Goal: Check status

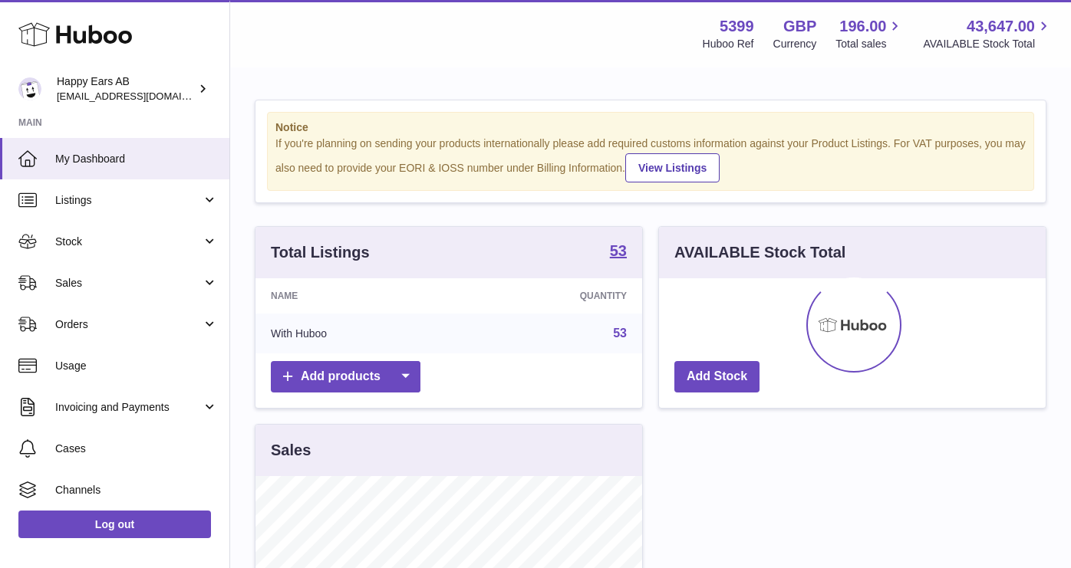
scroll to position [239, 387]
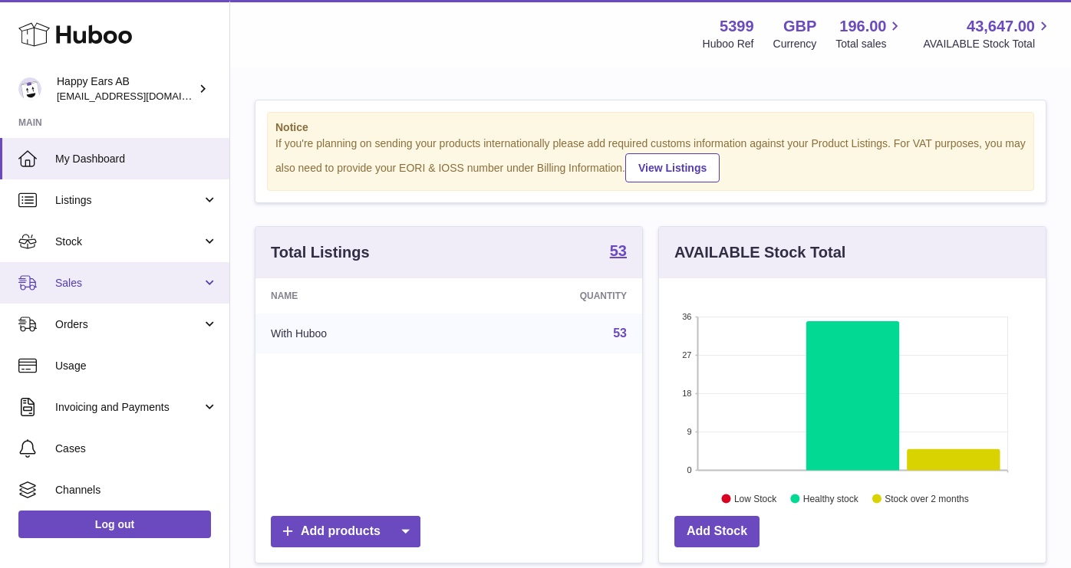
click at [101, 293] on link "Sales" at bounding box center [114, 282] width 229 height 41
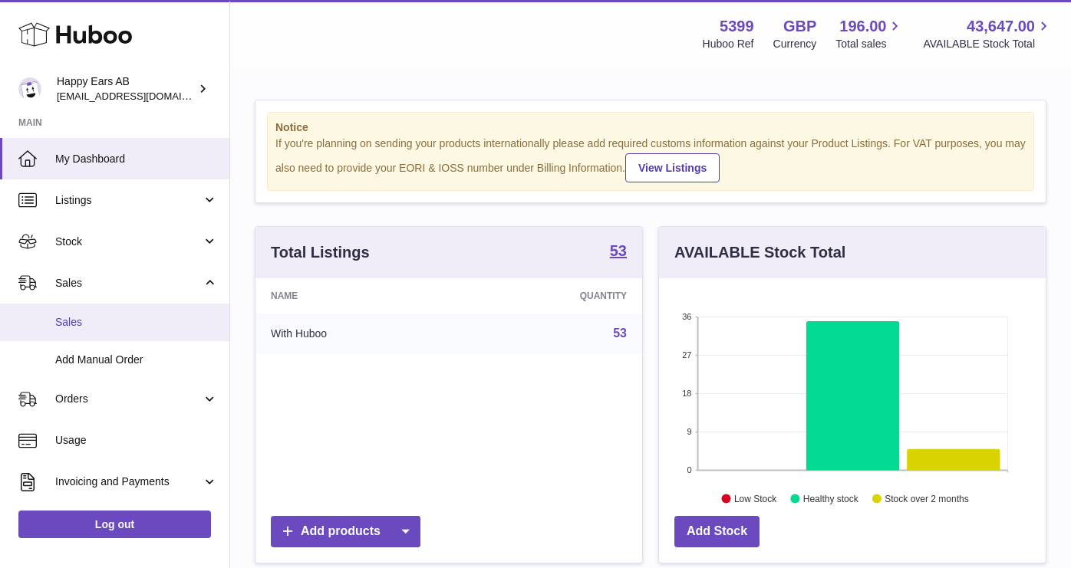
click at [123, 331] on link "Sales" at bounding box center [114, 323] width 229 height 38
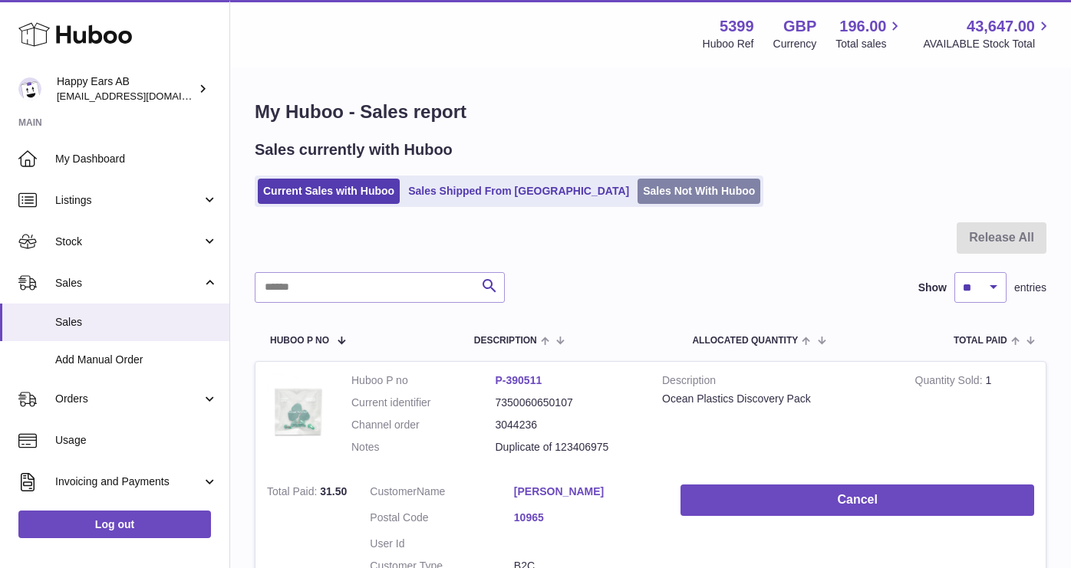
click at [637, 183] on link "Sales Not With Huboo" at bounding box center [698, 191] width 123 height 25
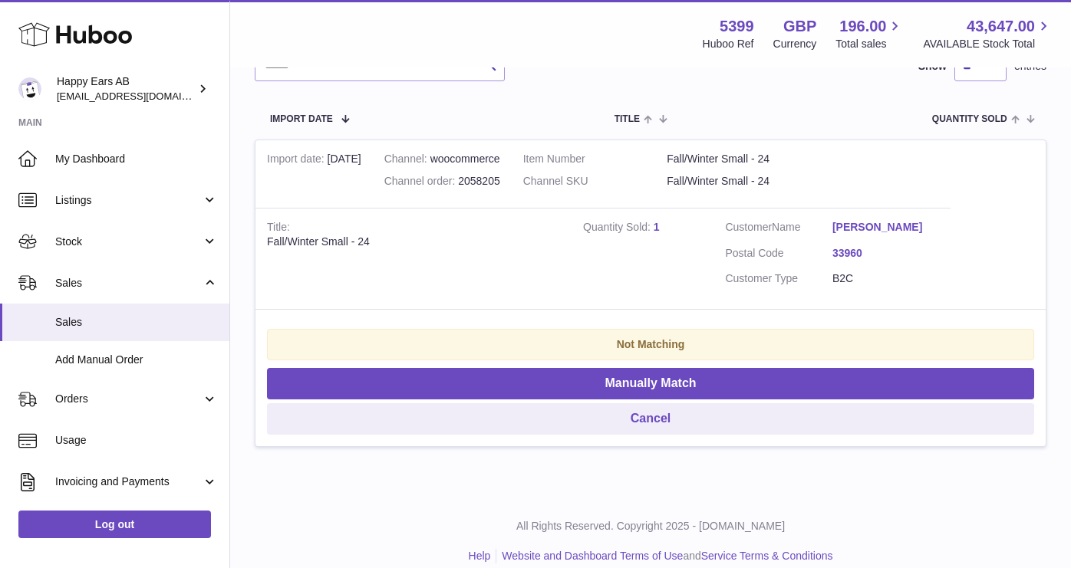
scroll to position [272, 0]
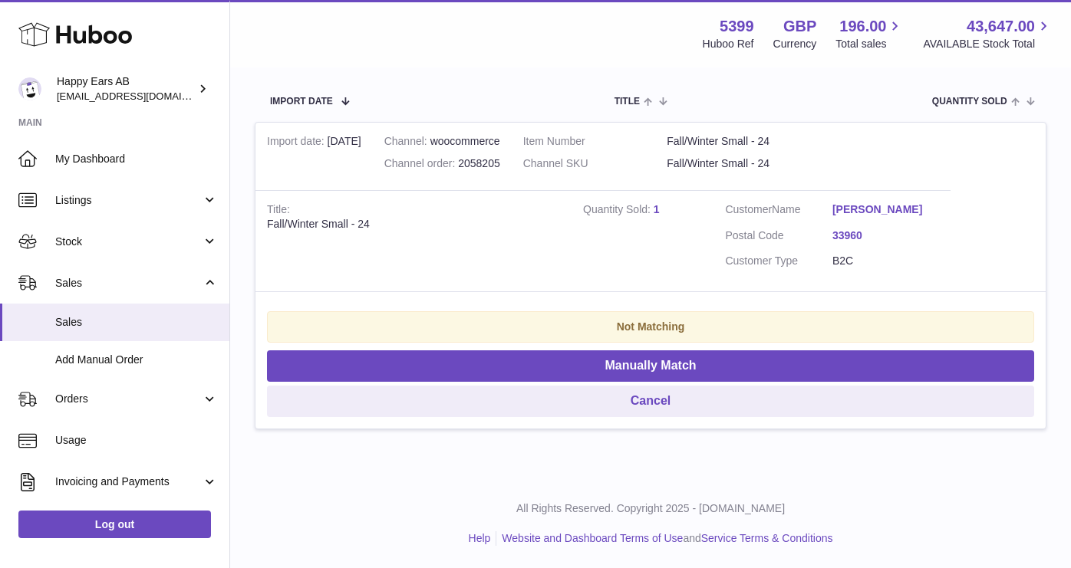
click at [854, 215] on link "[PERSON_NAME]" at bounding box center [885, 209] width 107 height 15
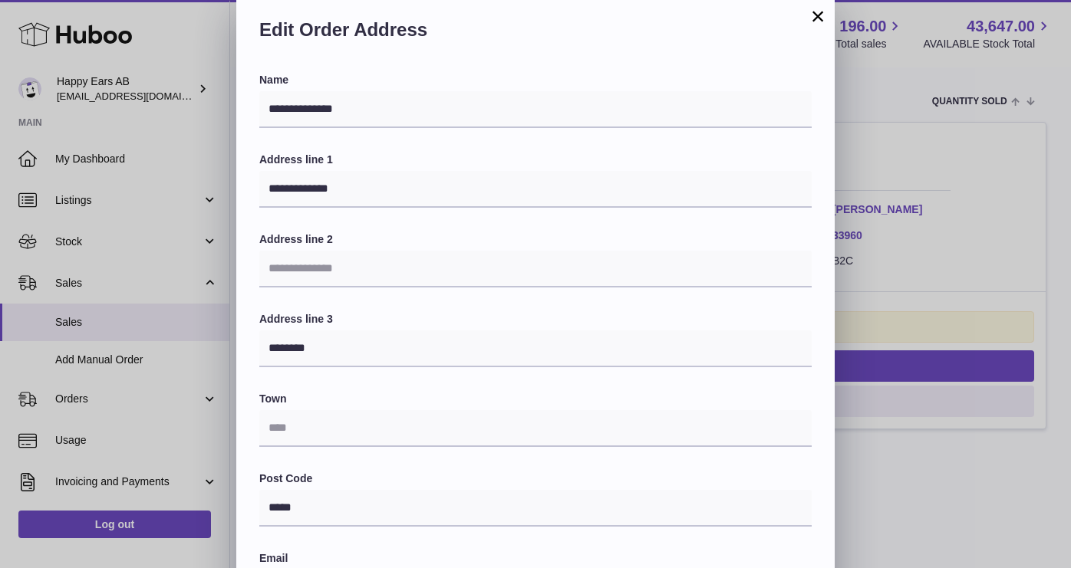
scroll to position [0, 0]
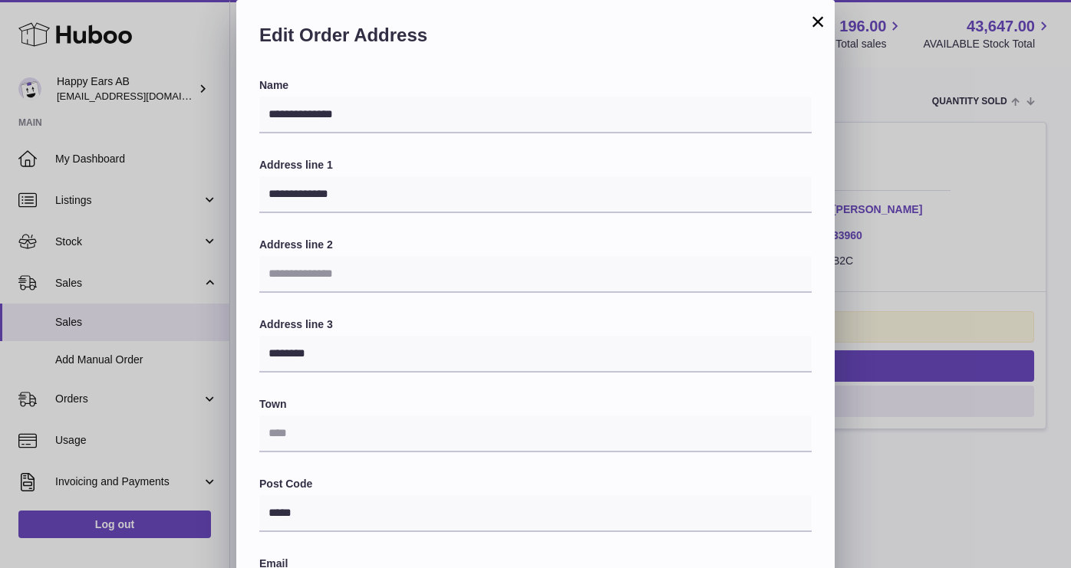
click at [819, 23] on button "×" at bounding box center [817, 21] width 18 height 18
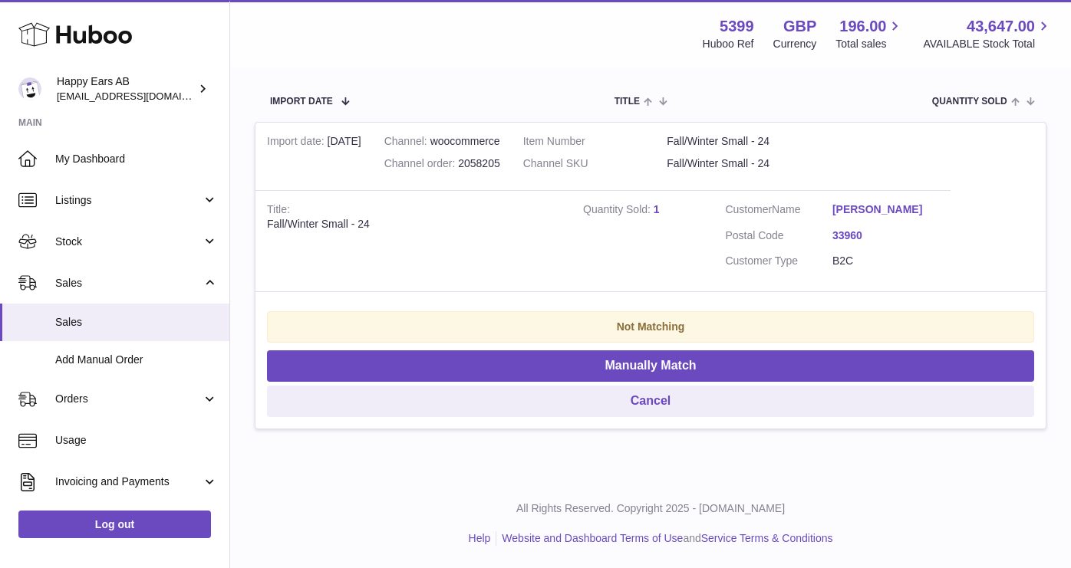
click at [843, 207] on link "[PERSON_NAME]" at bounding box center [885, 209] width 107 height 15
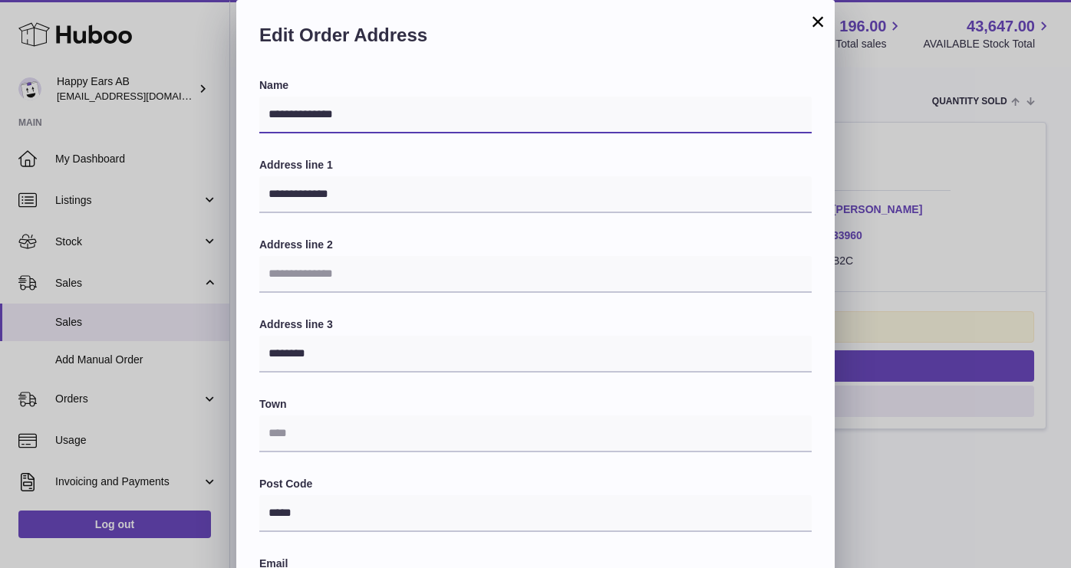
drag, startPoint x: 359, startPoint y: 117, endPoint x: 264, endPoint y: 115, distance: 95.1
click at [264, 115] on input "**********" at bounding box center [535, 115] width 552 height 37
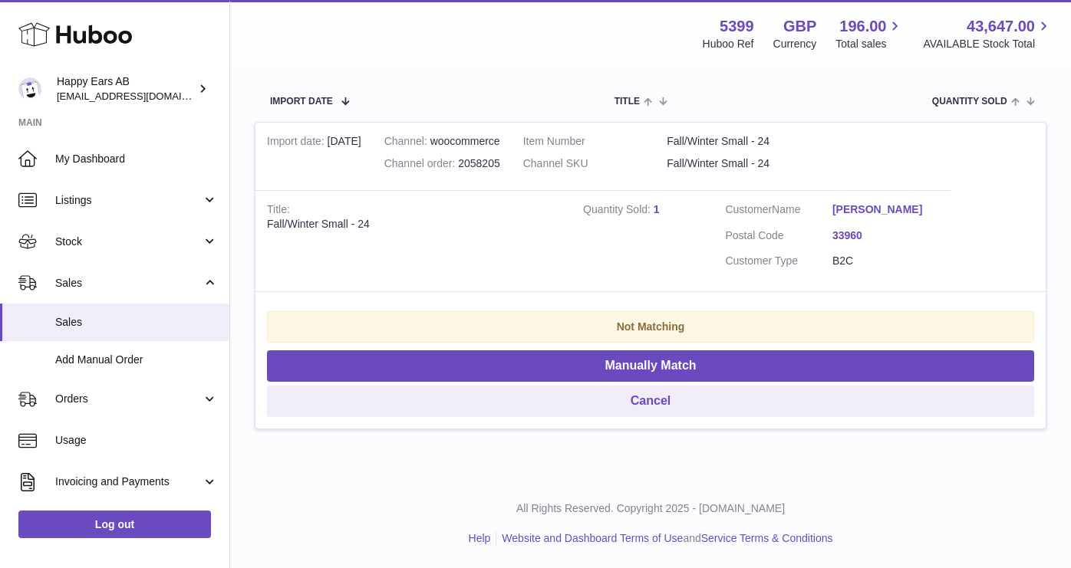
click at [870, 273] on div at bounding box center [535, 284] width 1071 height 568
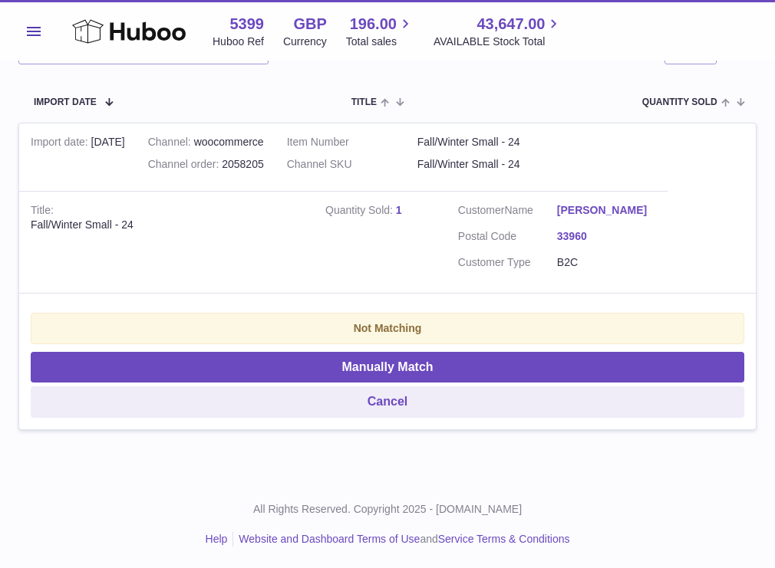
click at [579, 210] on link "[PERSON_NAME]" at bounding box center [606, 210] width 99 height 15
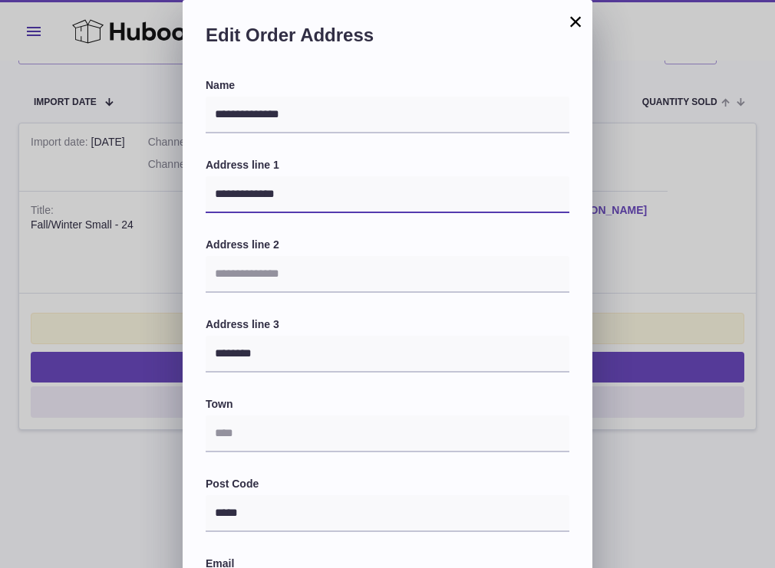
drag, startPoint x: 291, startPoint y: 197, endPoint x: 199, endPoint y: 194, distance: 92.1
click at [199, 194] on div "**********" at bounding box center [388, 499] width 410 height 842
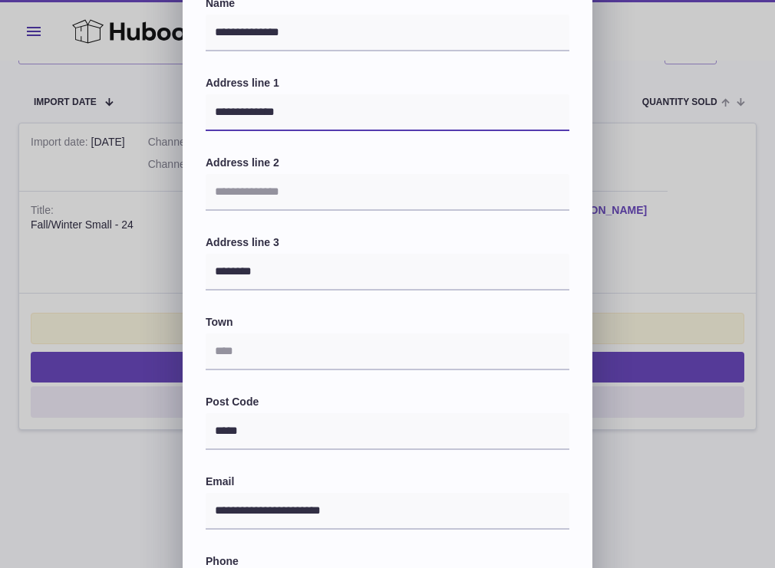
scroll to position [97, 0]
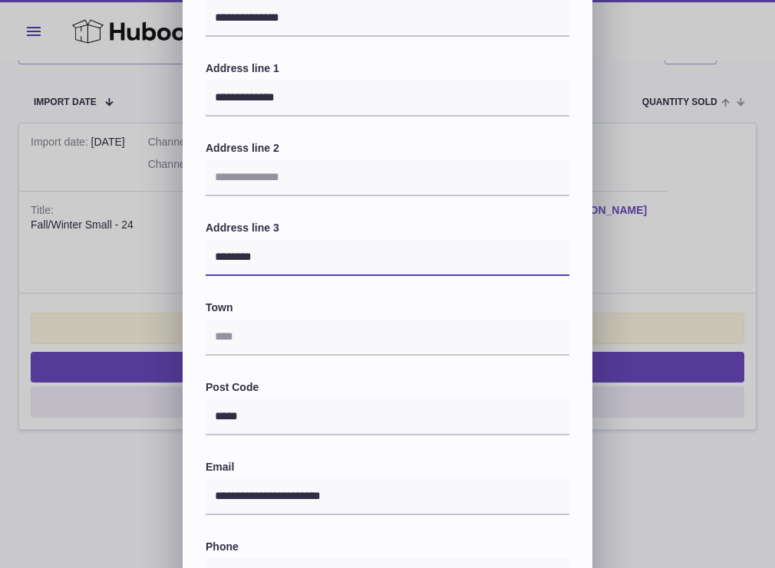
drag, startPoint x: 261, startPoint y: 260, endPoint x: 207, endPoint y: 259, distance: 53.7
click at [207, 259] on input "********" at bounding box center [388, 257] width 364 height 37
drag, startPoint x: 258, startPoint y: 417, endPoint x: 207, endPoint y: 416, distance: 50.6
click at [207, 416] on input "*****" at bounding box center [388, 417] width 364 height 37
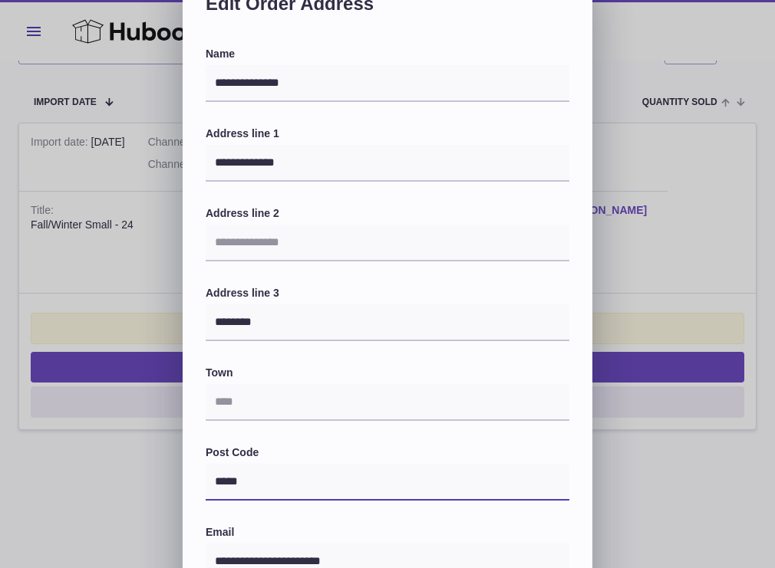
scroll to position [0, 0]
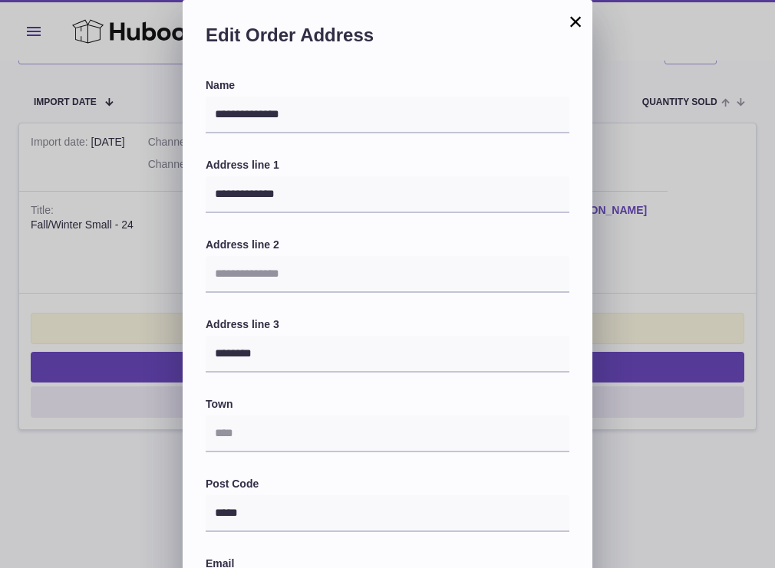
click at [577, 25] on button "×" at bounding box center [575, 21] width 18 height 18
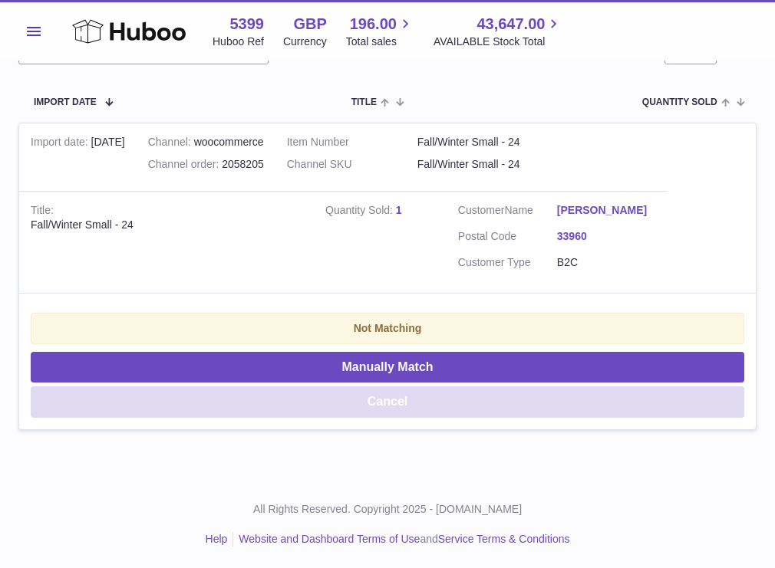
click at [422, 398] on button "Cancel" at bounding box center [387, 402] width 713 height 31
